Goal: Navigation & Orientation: Understand site structure

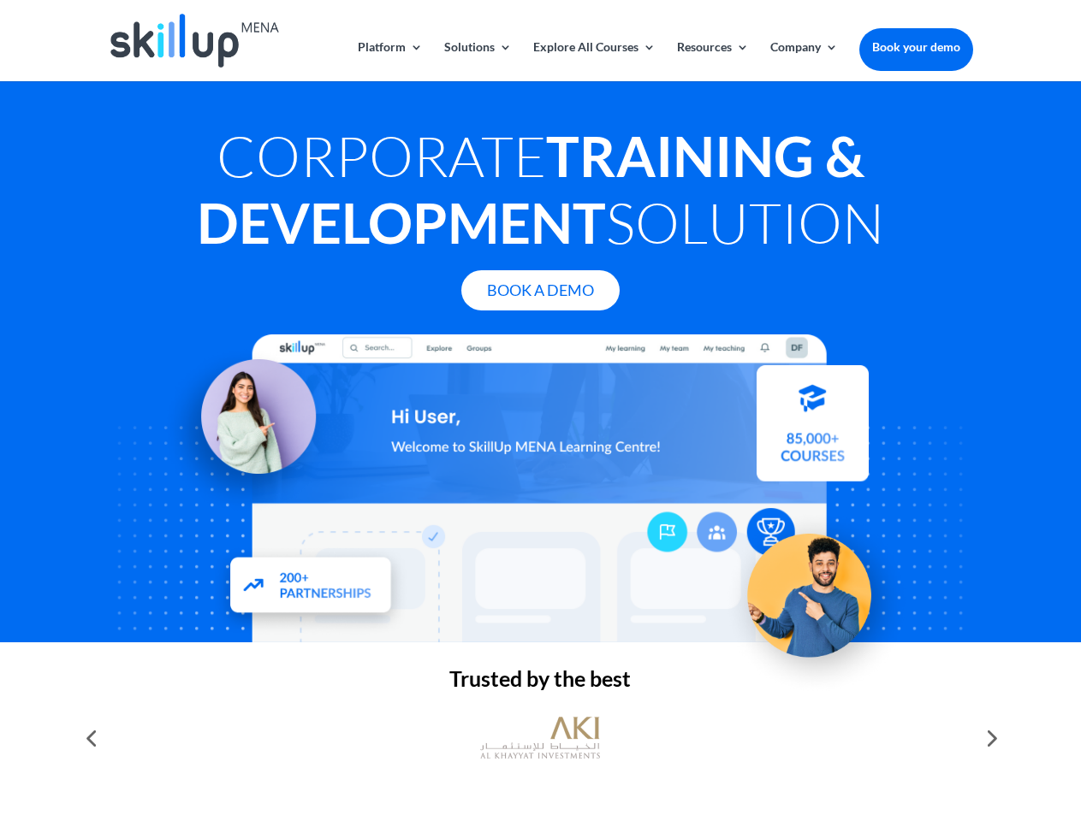
click at [540, 411] on div at bounding box center [540, 489] width 864 height 308
click at [477, 61] on link "Solutions" at bounding box center [478, 61] width 68 height 40
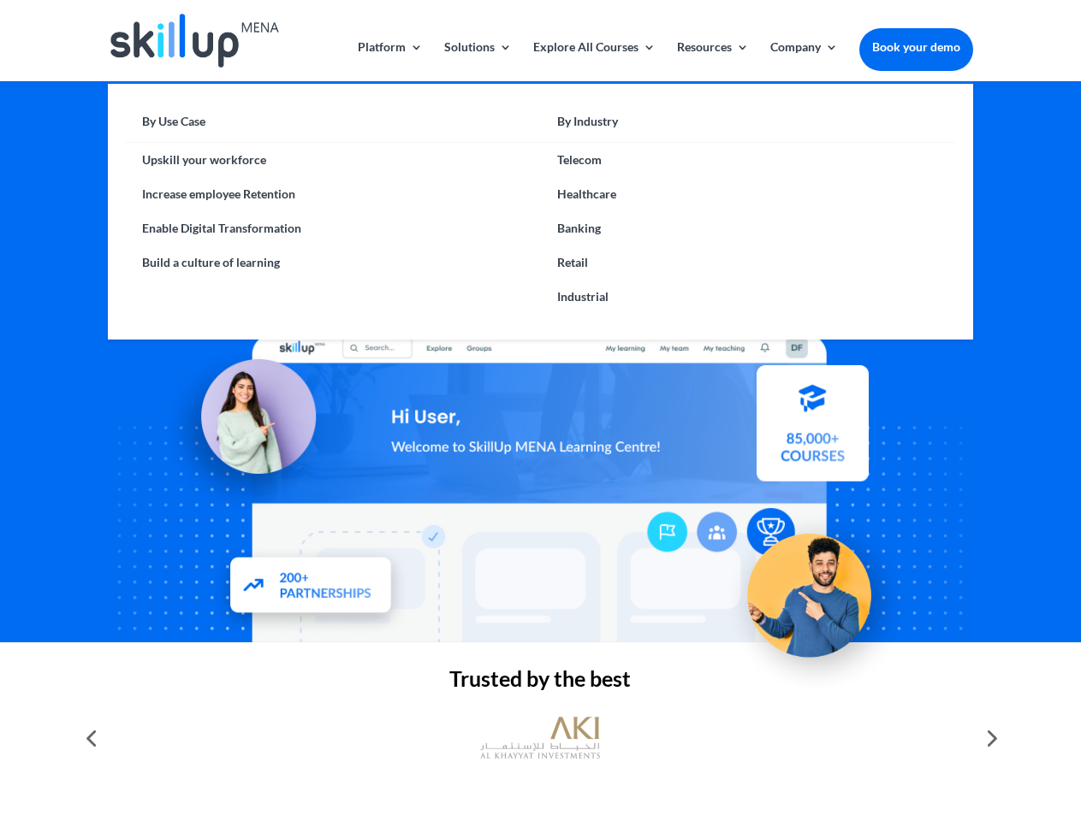
click at [593, 61] on link "Explore All Courses" at bounding box center [594, 61] width 122 height 40
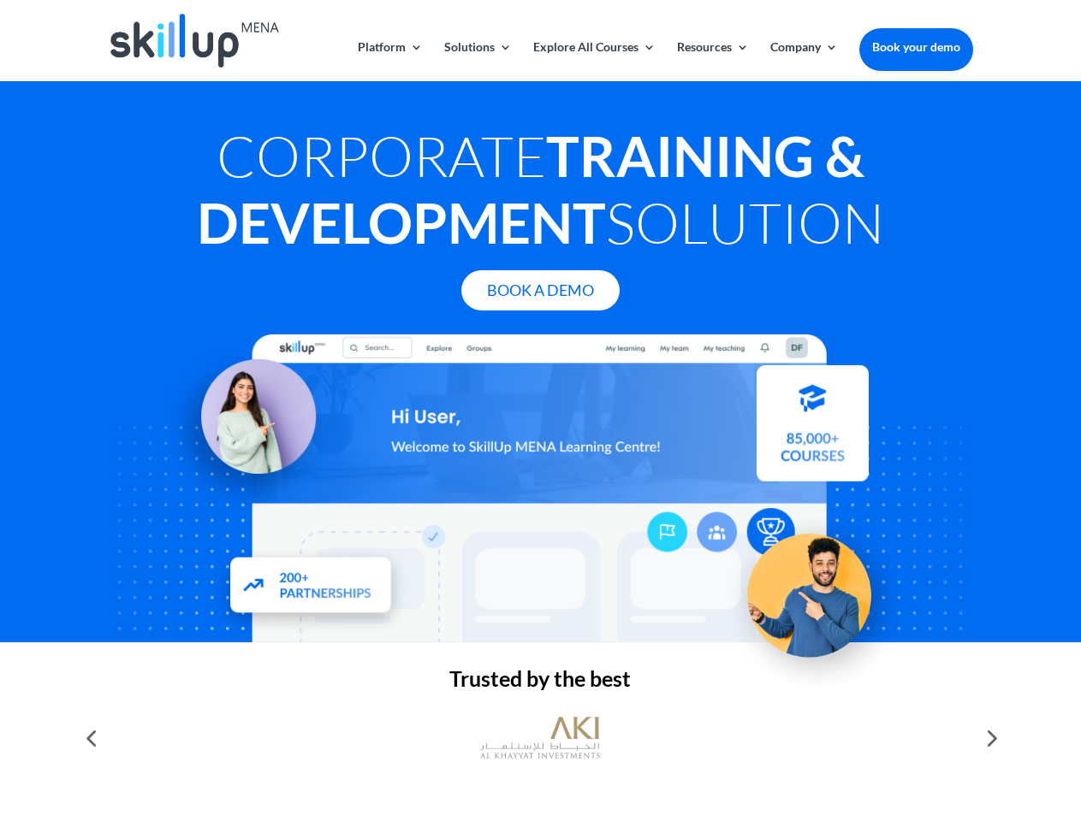
click at [711, 61] on link "Resources" at bounding box center [713, 61] width 72 height 40
click at [803, 61] on link "Company" at bounding box center [804, 61] width 68 height 40
click at [540, 738] on img at bounding box center [540, 739] width 120 height 60
